Goal: Information Seeking & Learning: Learn about a topic

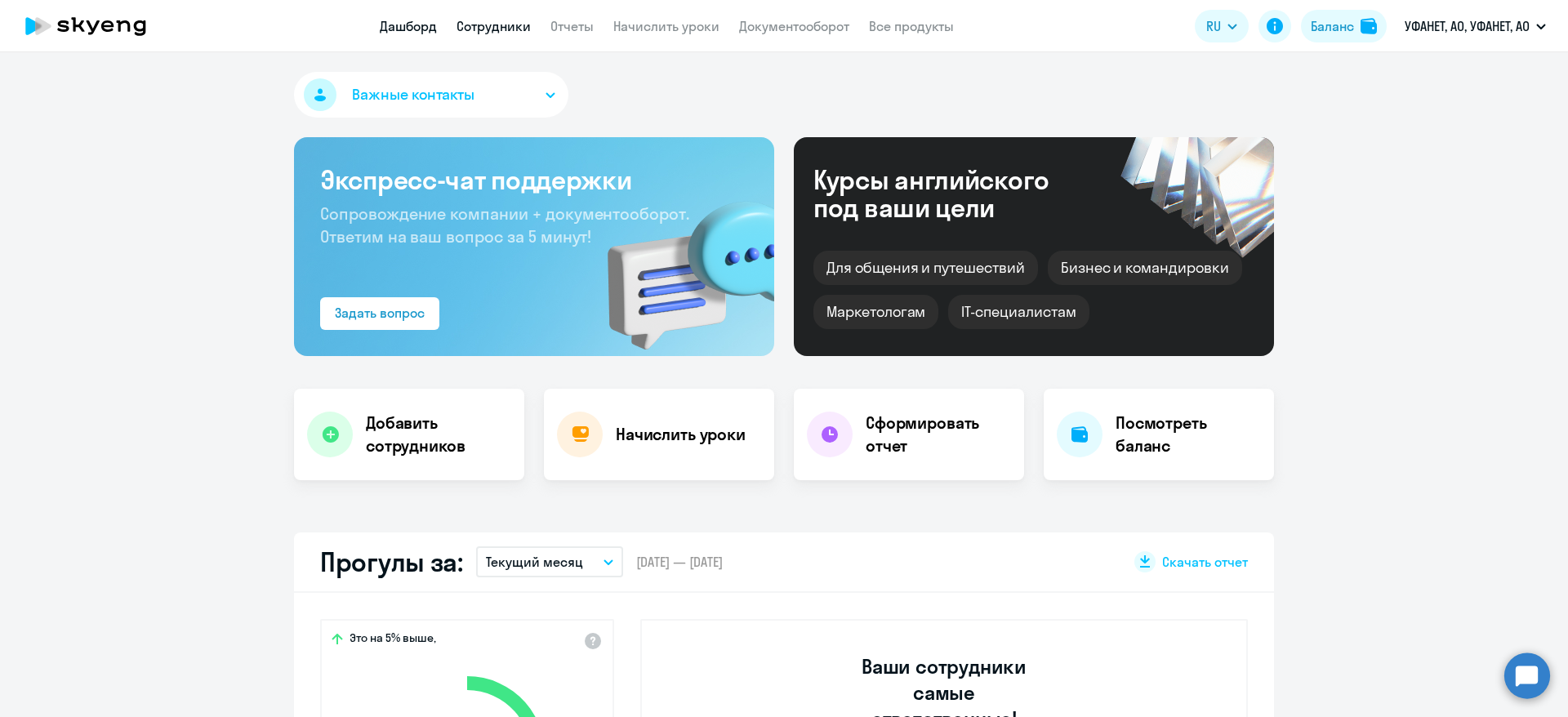
click at [511, 24] on link "Сотрудники" at bounding box center [494, 26] width 74 height 16
select select "30"
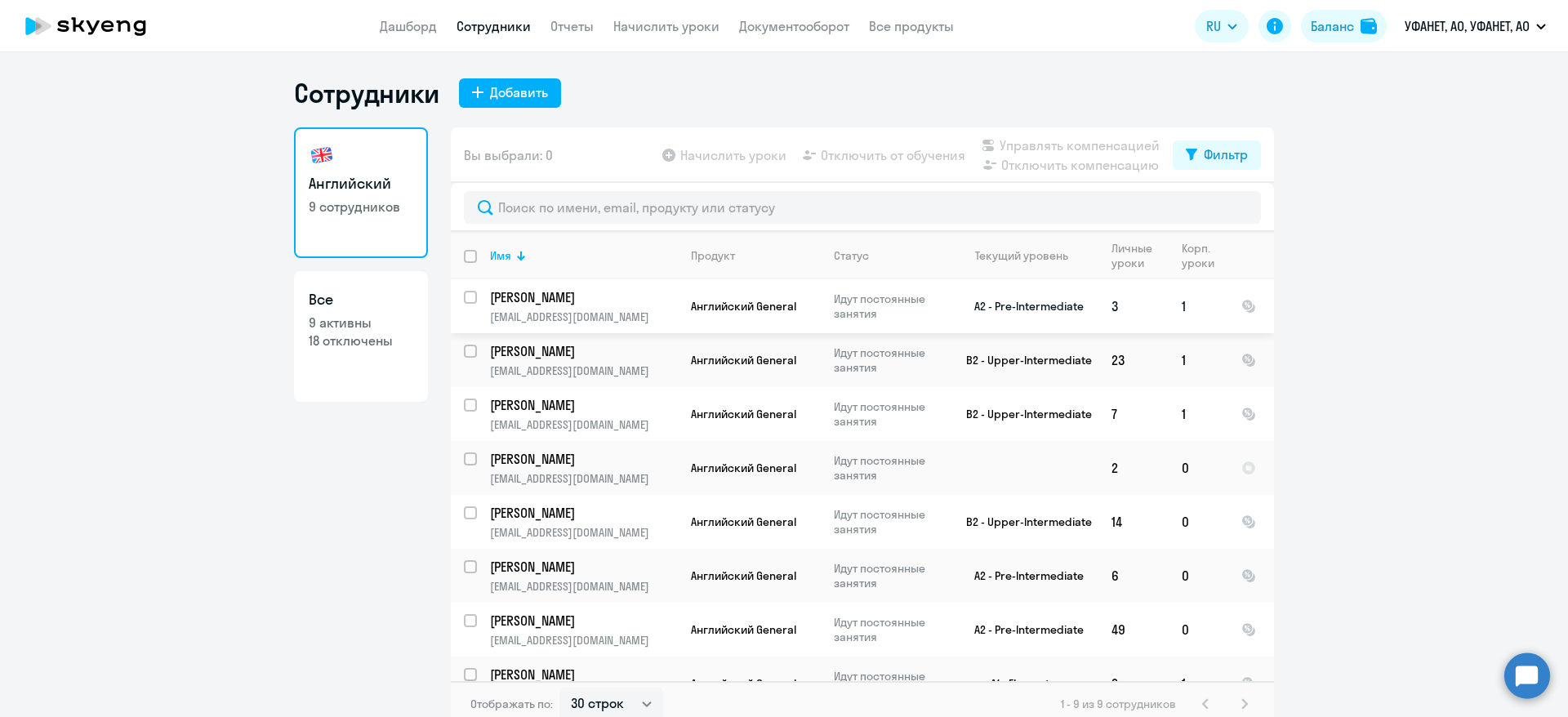
click at [525, 294] on p "[PERSON_NAME]" at bounding box center [582, 297] width 185 height 18
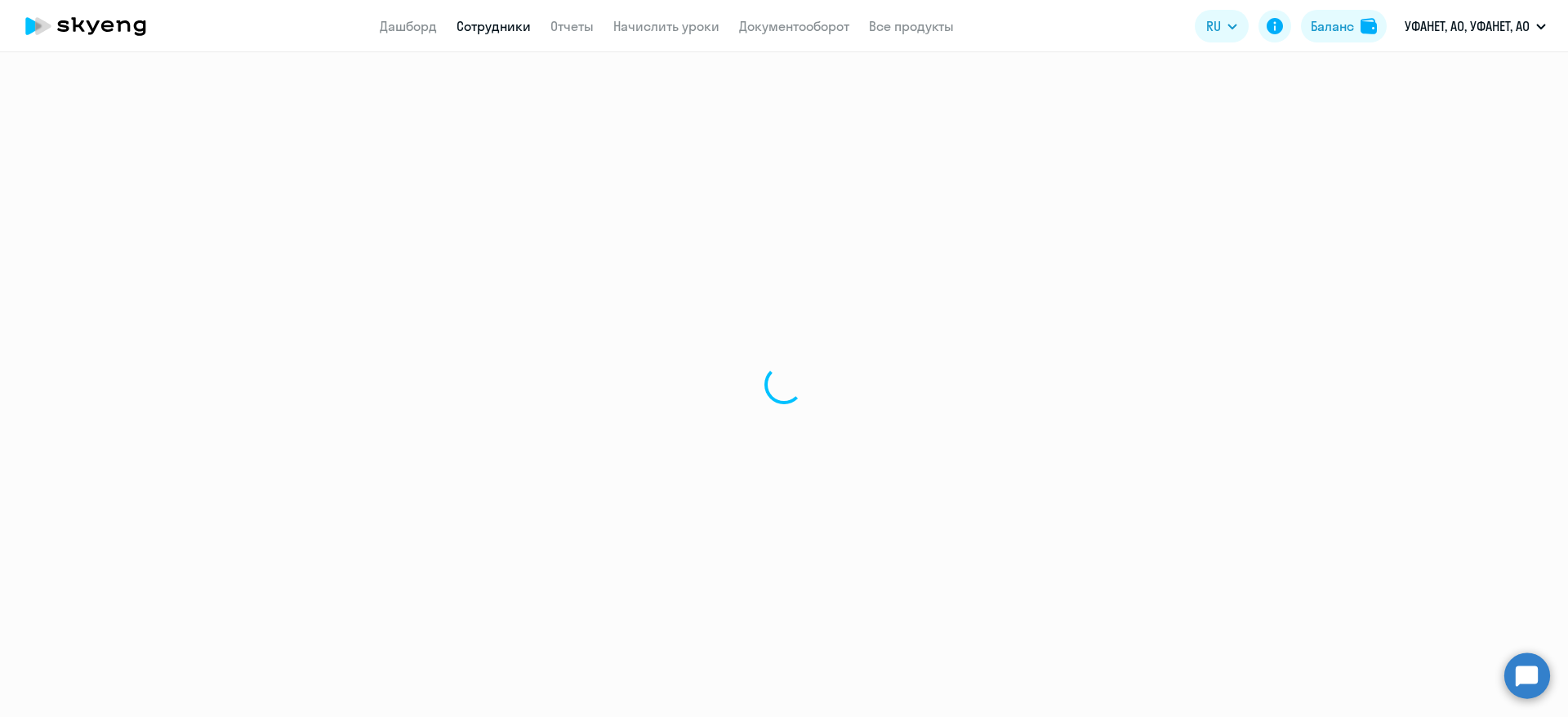
select select "english"
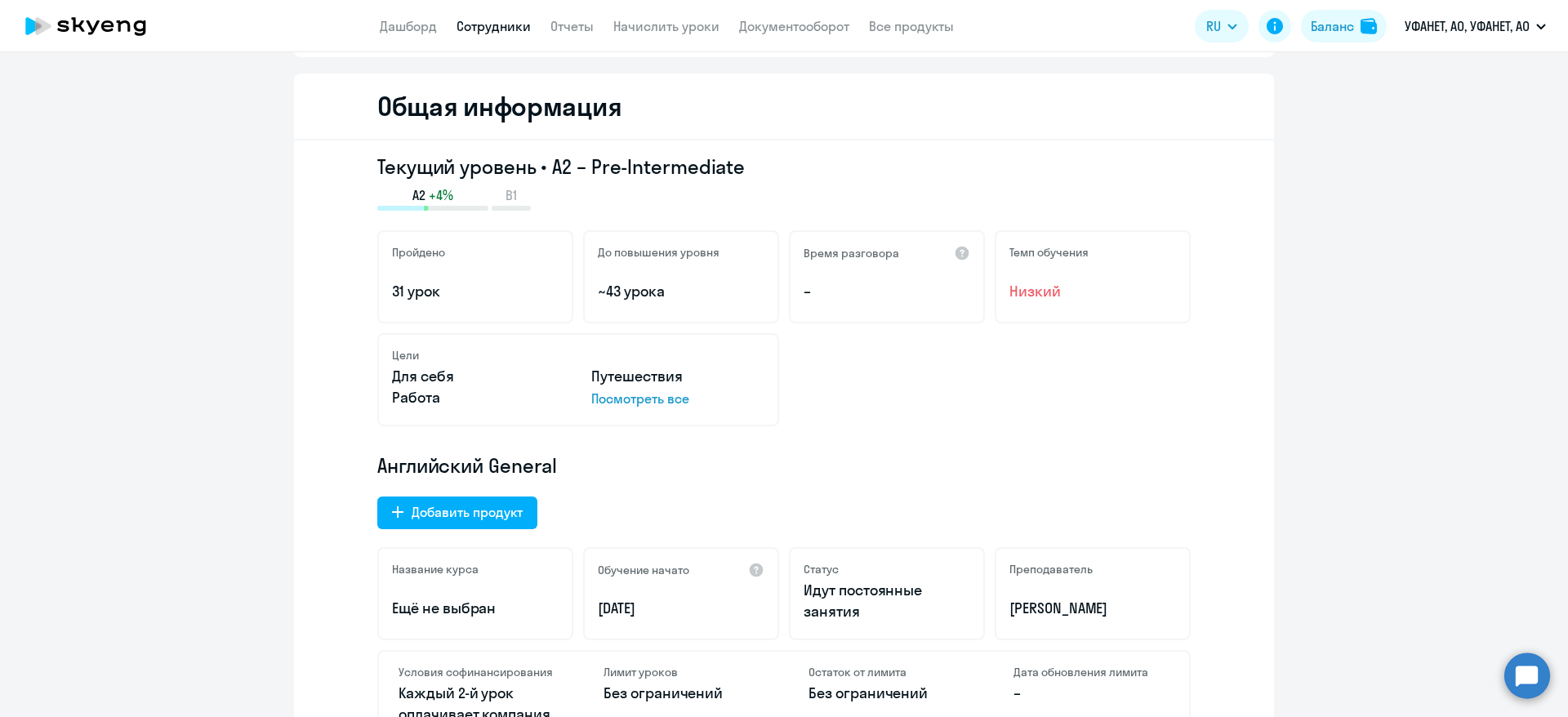
scroll to position [122, 0]
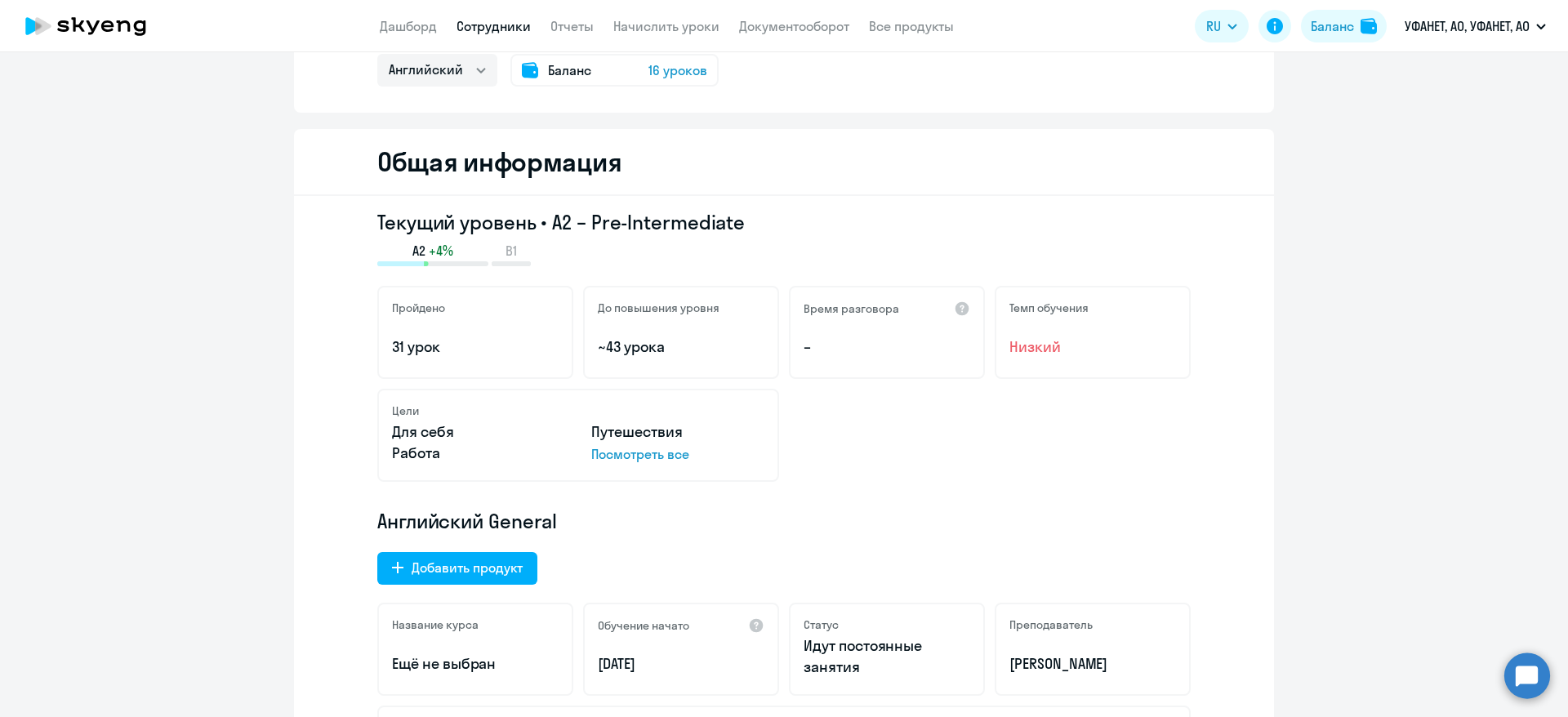
click at [502, 27] on link "Сотрудники" at bounding box center [494, 26] width 74 height 16
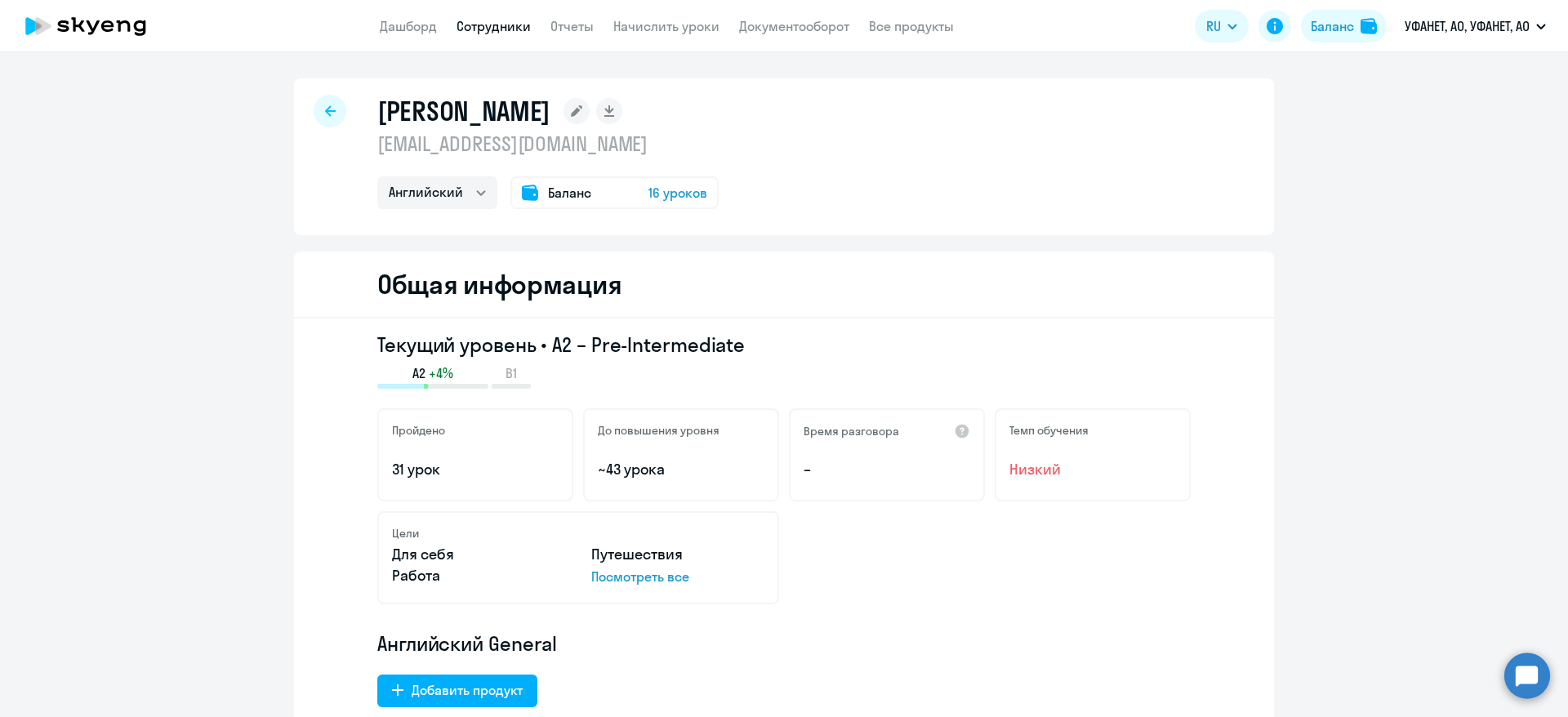
select select "30"
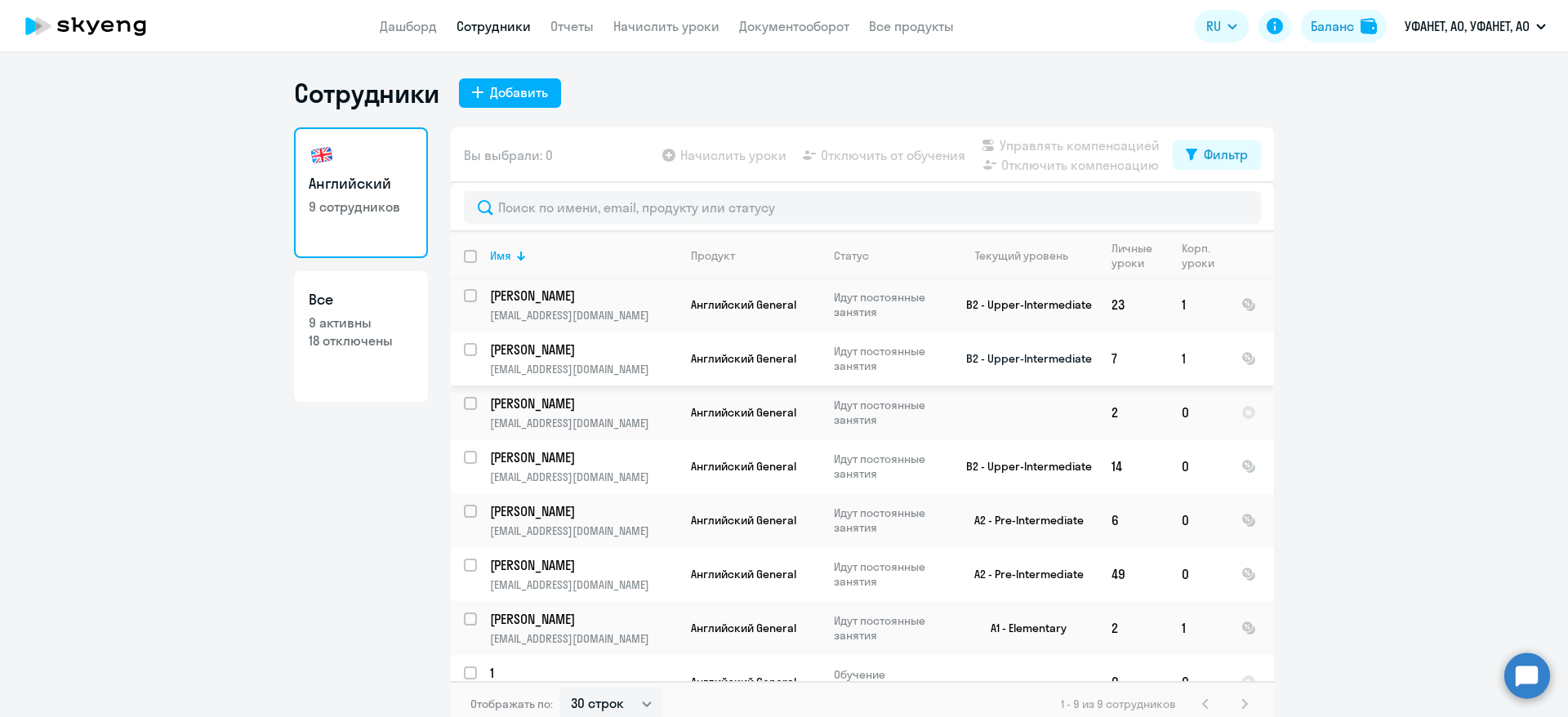
scroll to position [83, 0]
